Goal: Check status: Check status

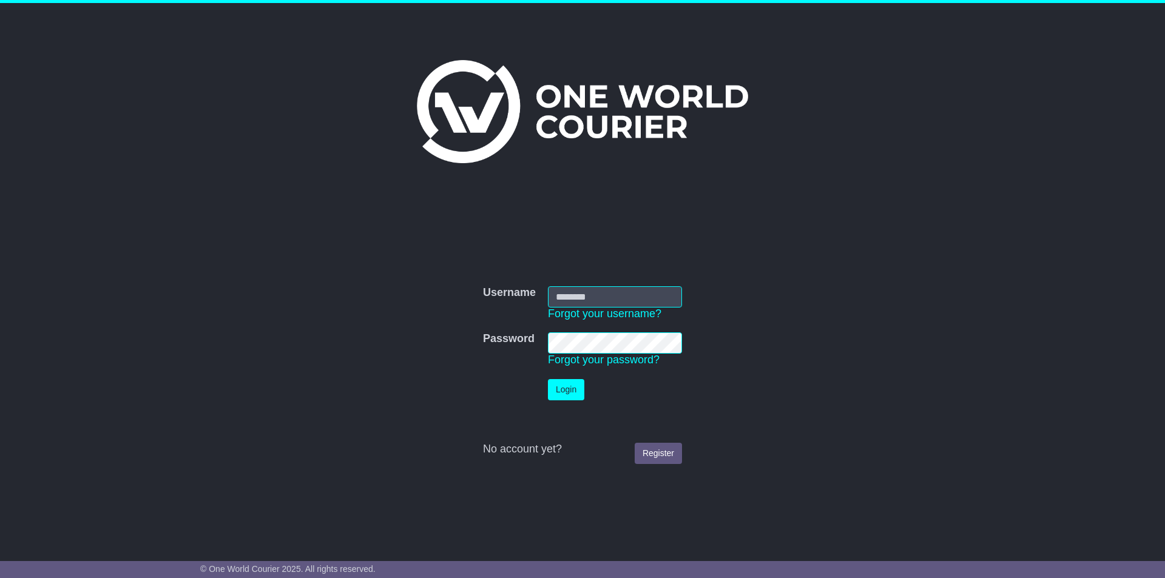
type input "**********"
click at [565, 385] on button "Login" at bounding box center [566, 389] width 36 height 21
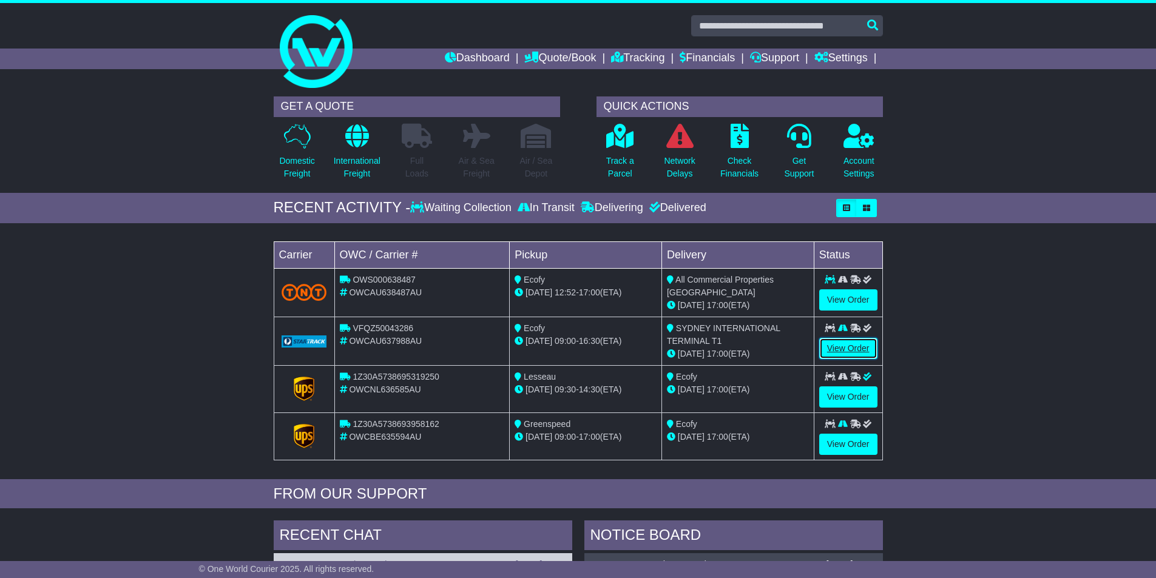
click at [846, 348] on link "View Order" at bounding box center [848, 348] width 58 height 21
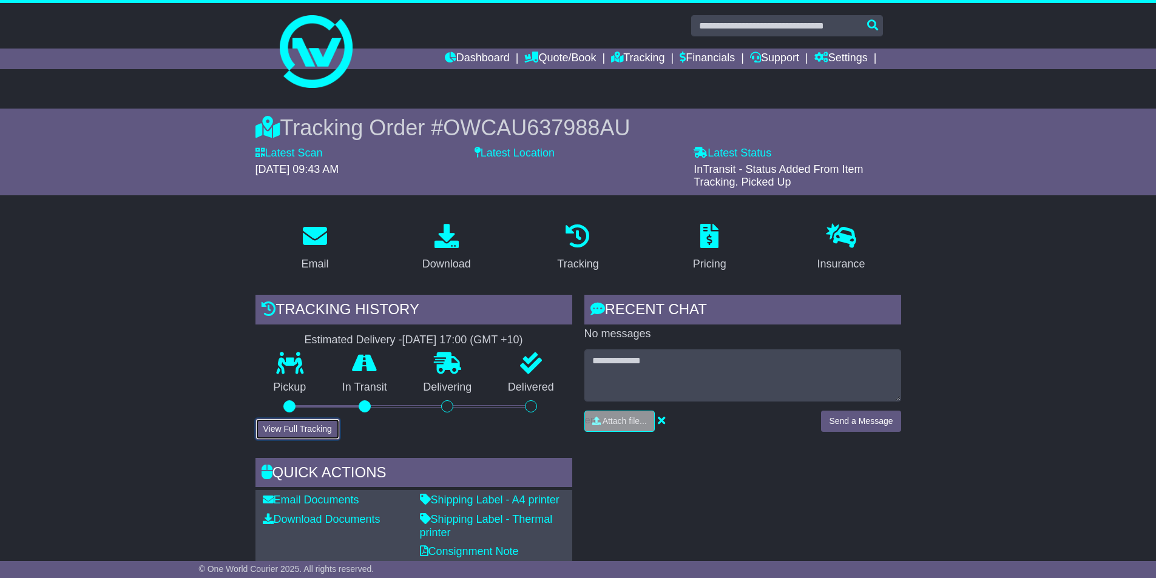
click at [305, 428] on button "View Full Tracking" at bounding box center [297, 429] width 84 height 21
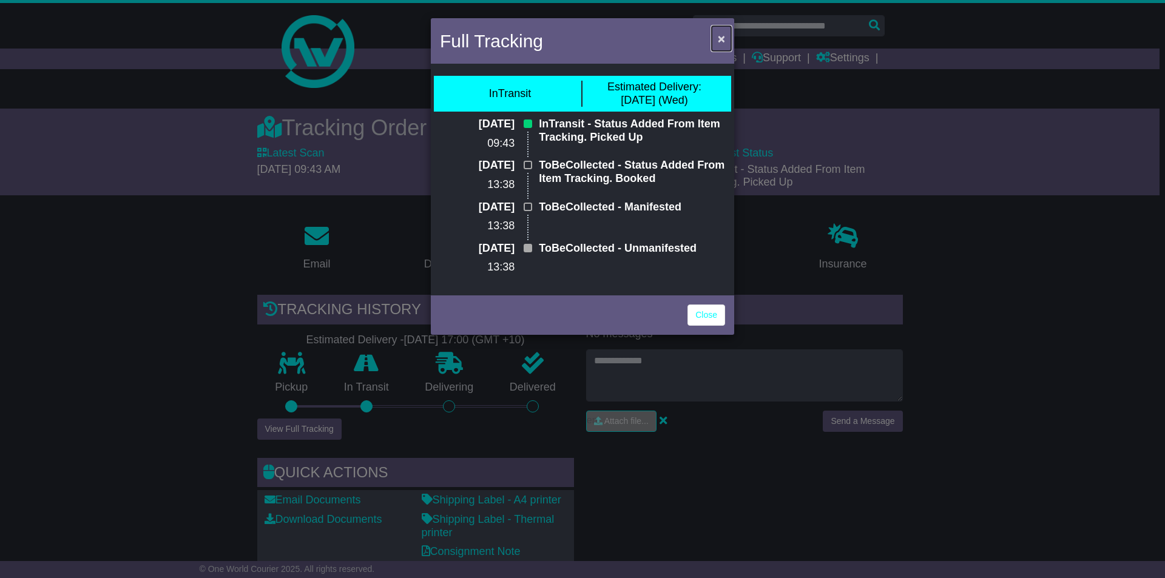
click at [718, 43] on span "×" at bounding box center [721, 39] width 7 height 14
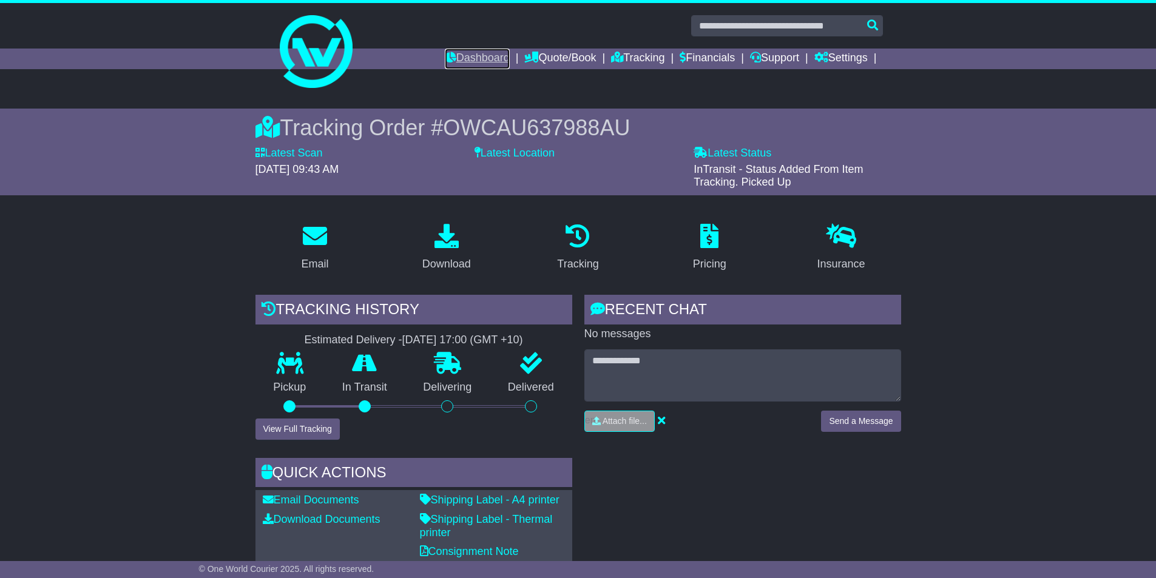
click at [468, 59] on link "Dashboard" at bounding box center [477, 59] width 65 height 21
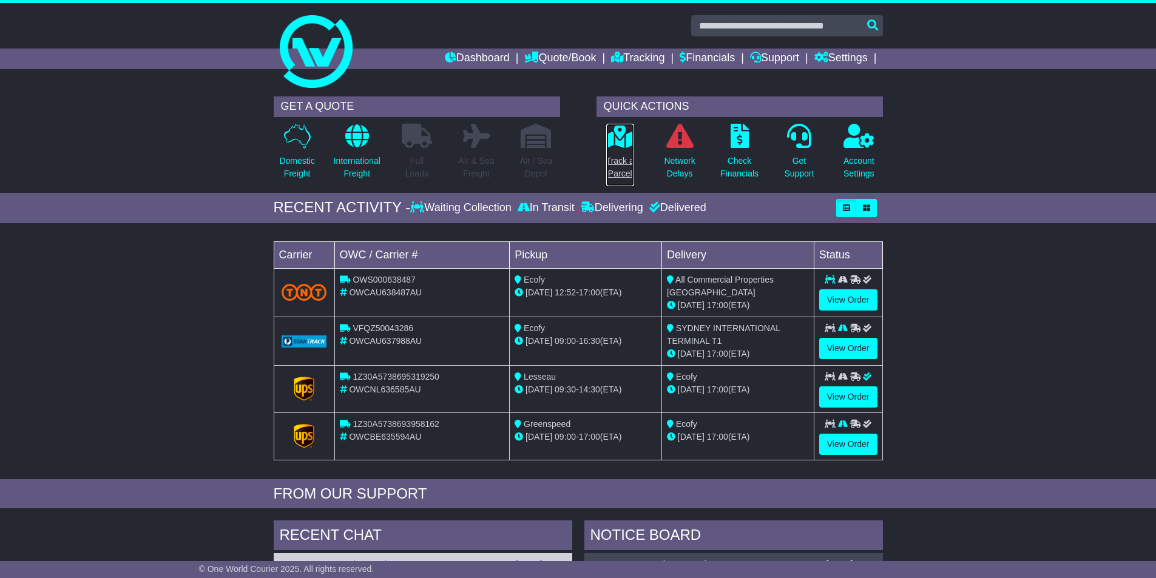
click at [617, 158] on p "Track a Parcel" at bounding box center [620, 167] width 28 height 25
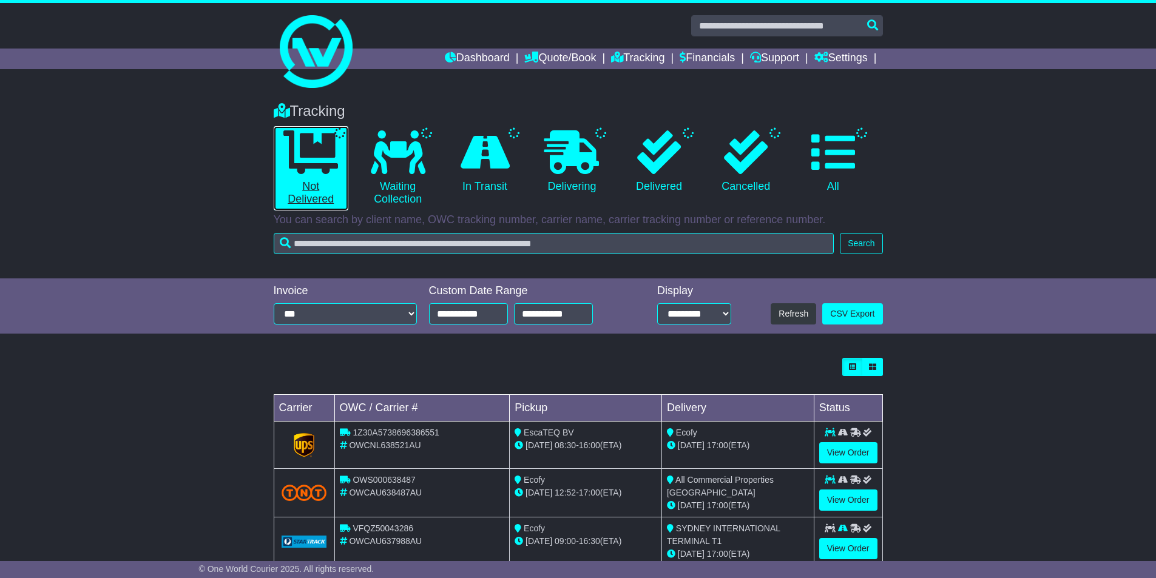
click at [308, 202] on link "Not Delivered" at bounding box center [311, 168] width 75 height 84
click at [308, 185] on link "Not Delivered" at bounding box center [311, 168] width 75 height 84
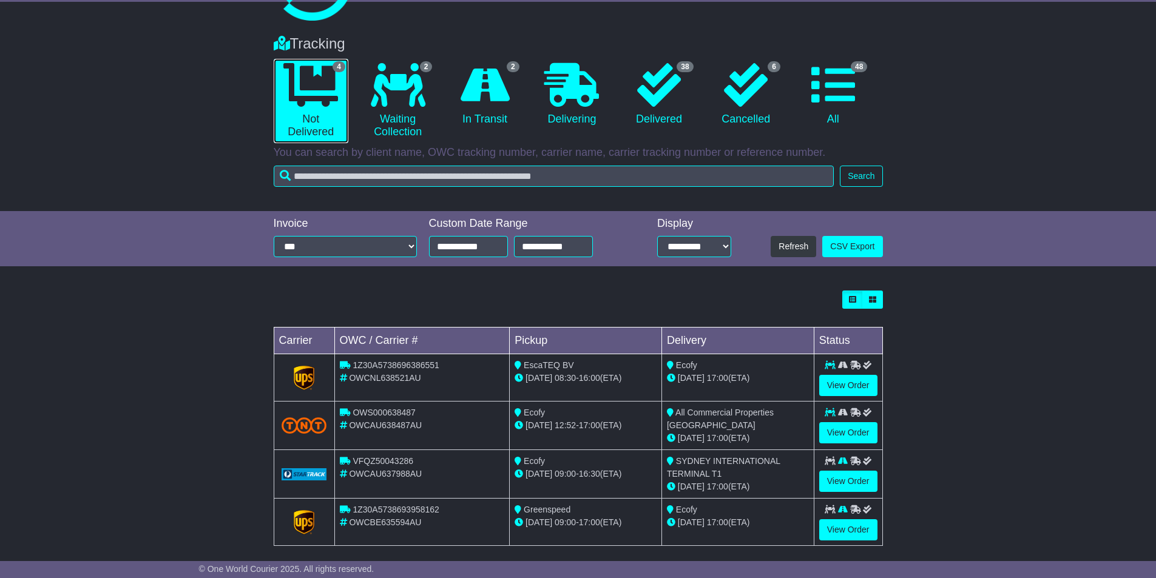
scroll to position [77, 0]
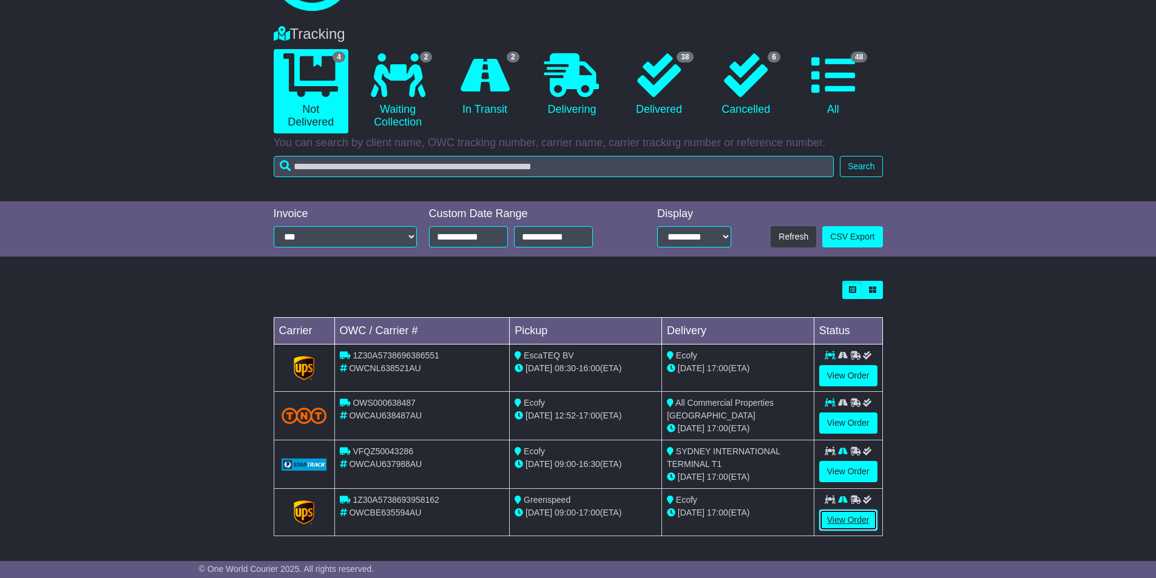
click at [849, 513] on link "View Order" at bounding box center [848, 520] width 58 height 21
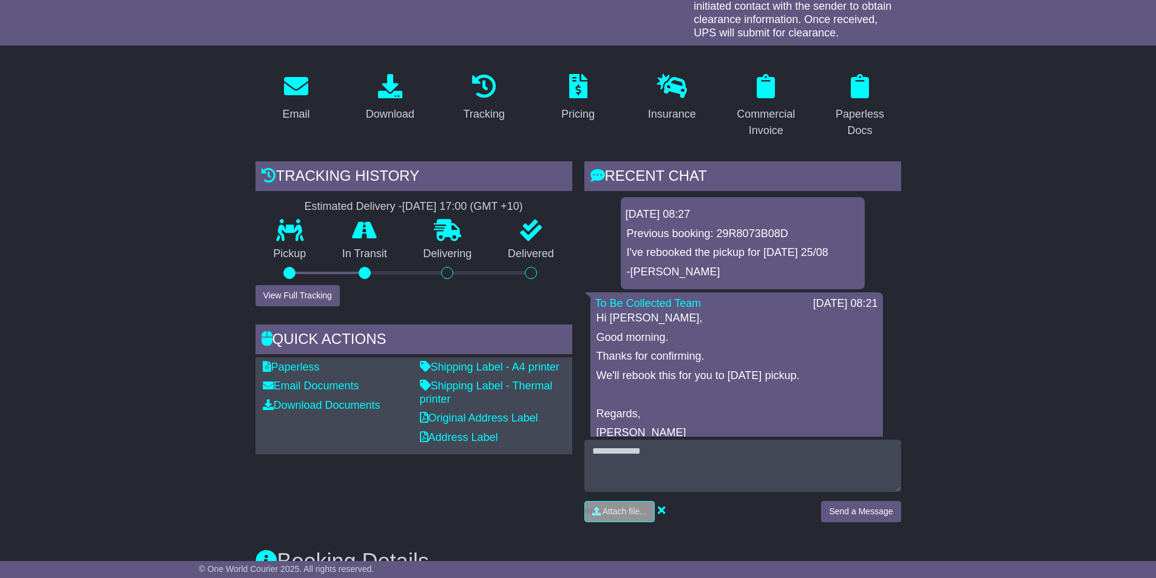
scroll to position [182, 0]
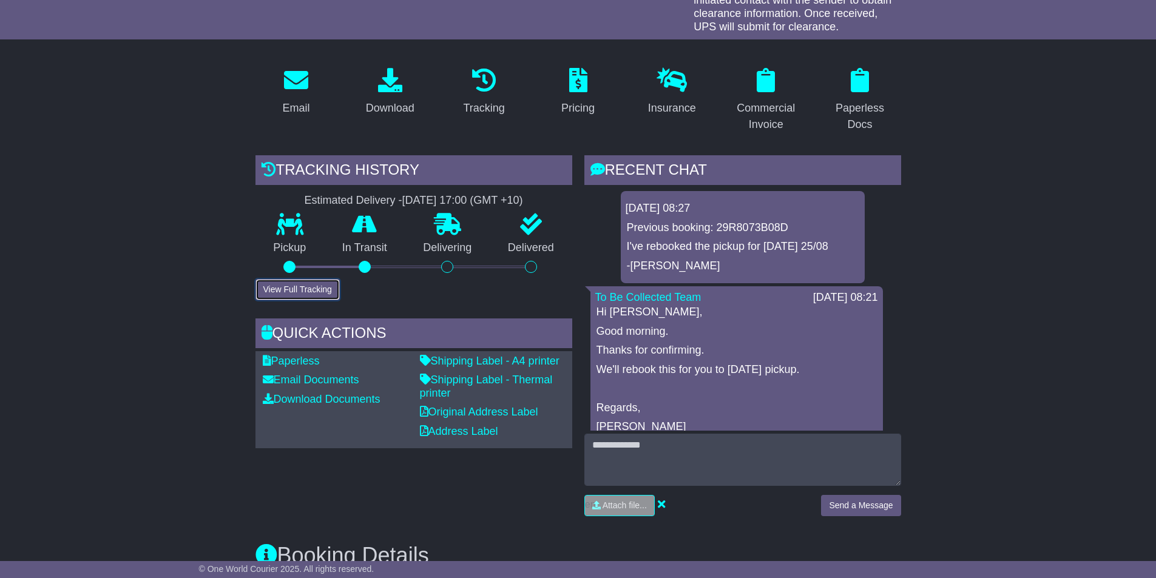
click at [288, 286] on button "View Full Tracking" at bounding box center [297, 289] width 84 height 21
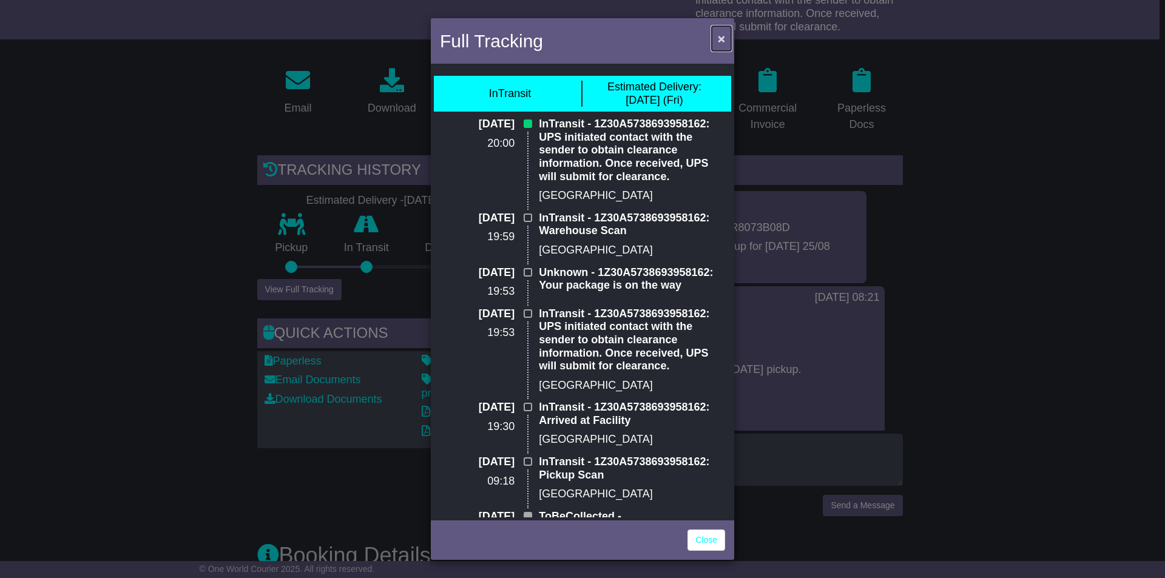
click at [721, 35] on span "×" at bounding box center [721, 39] width 7 height 14
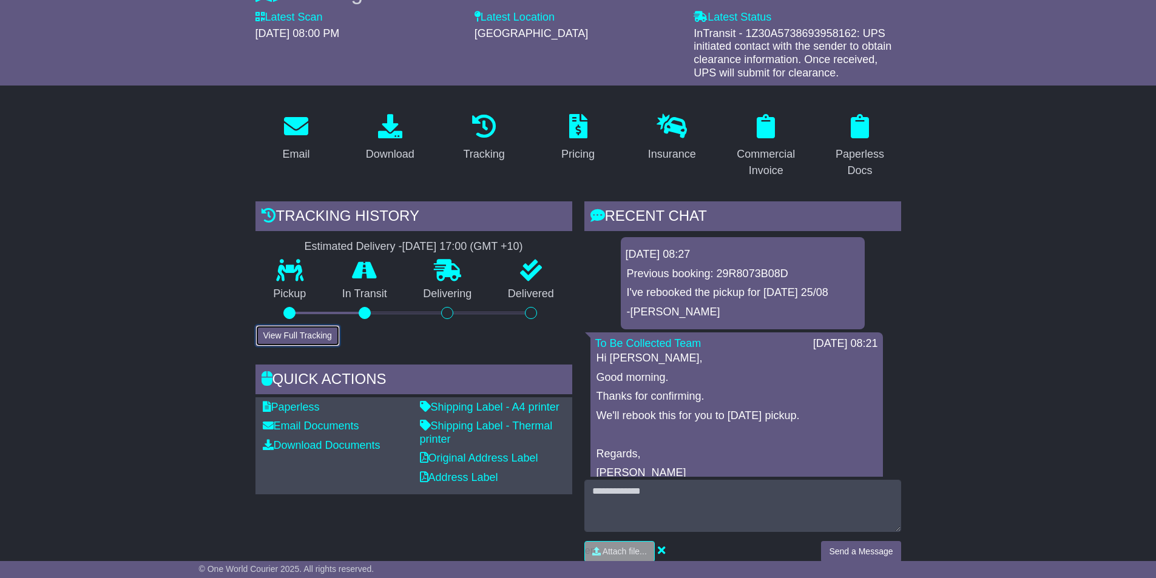
scroll to position [0, 0]
